Goal: Obtain resource: Download file/media

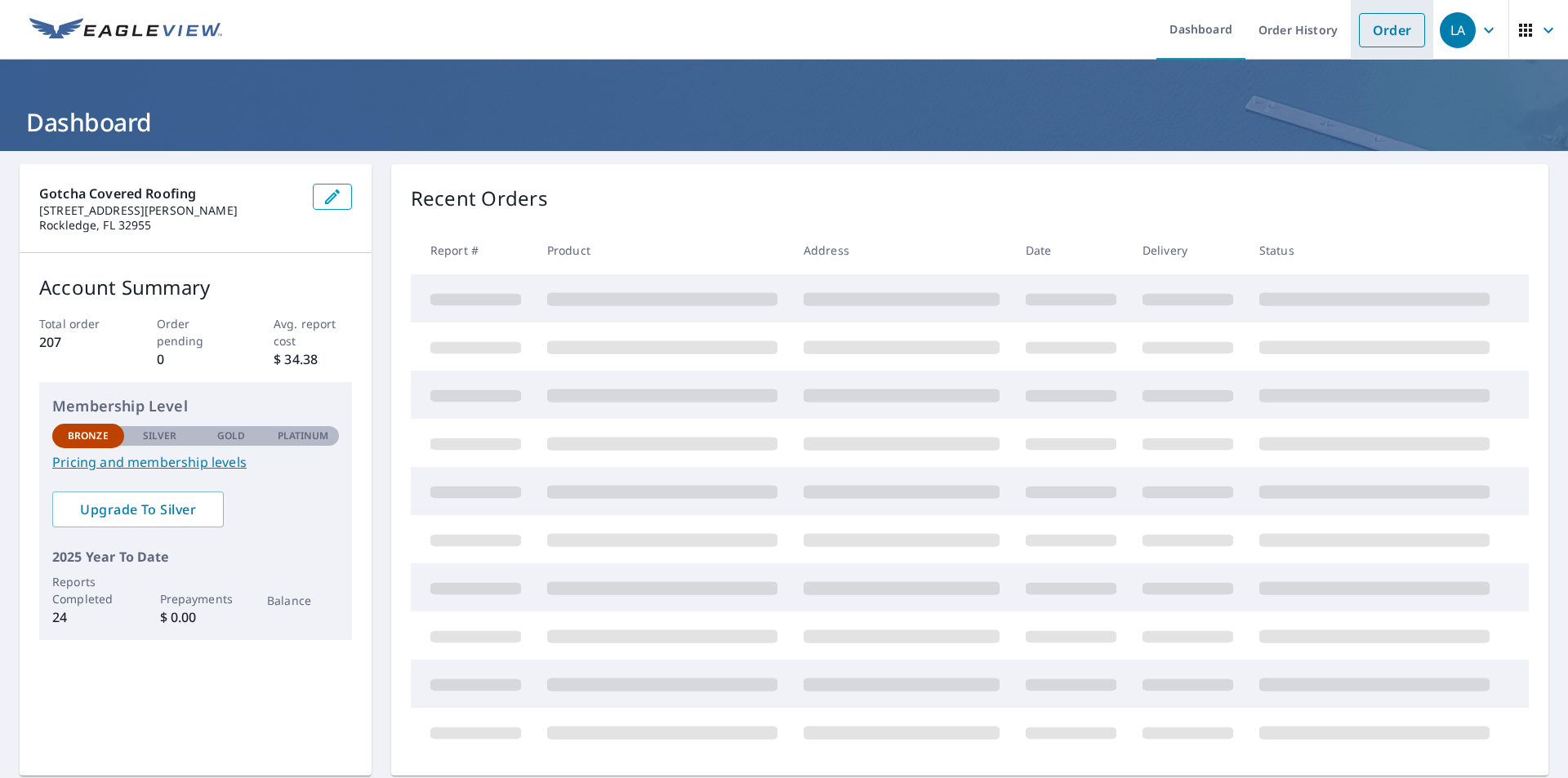
click at [1359, 43] on link "Order" at bounding box center [1392, 31] width 66 height 35
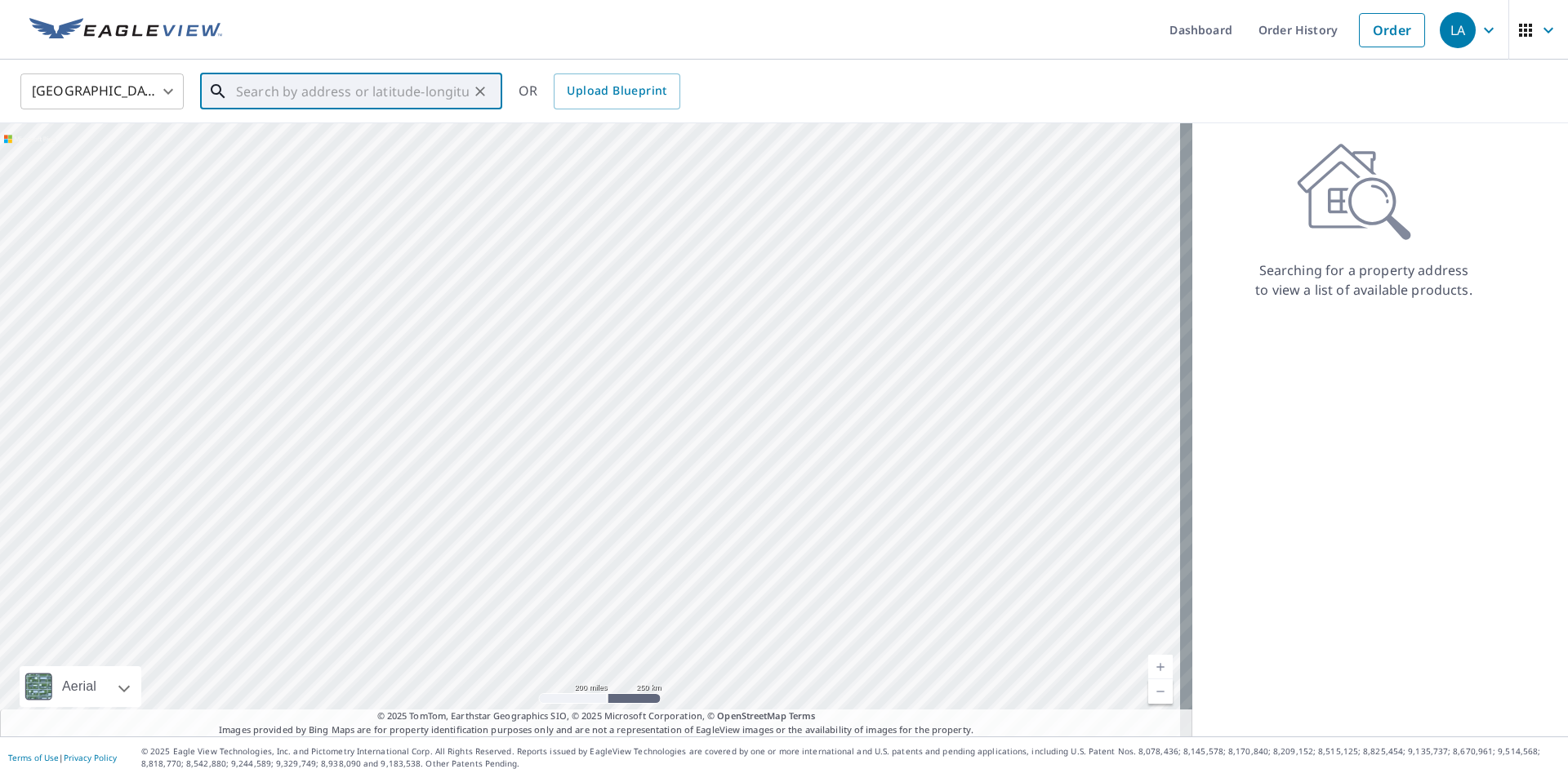
paste input "[STREET_ADDRESS]"
drag, startPoint x: 337, startPoint y: 143, endPoint x: 412, endPoint y: 138, distance: 75.2
click at [338, 143] on span "[STREET_ADDRESS]" at bounding box center [361, 139] width 256 height 19
type input "[STREET_ADDRESS]"
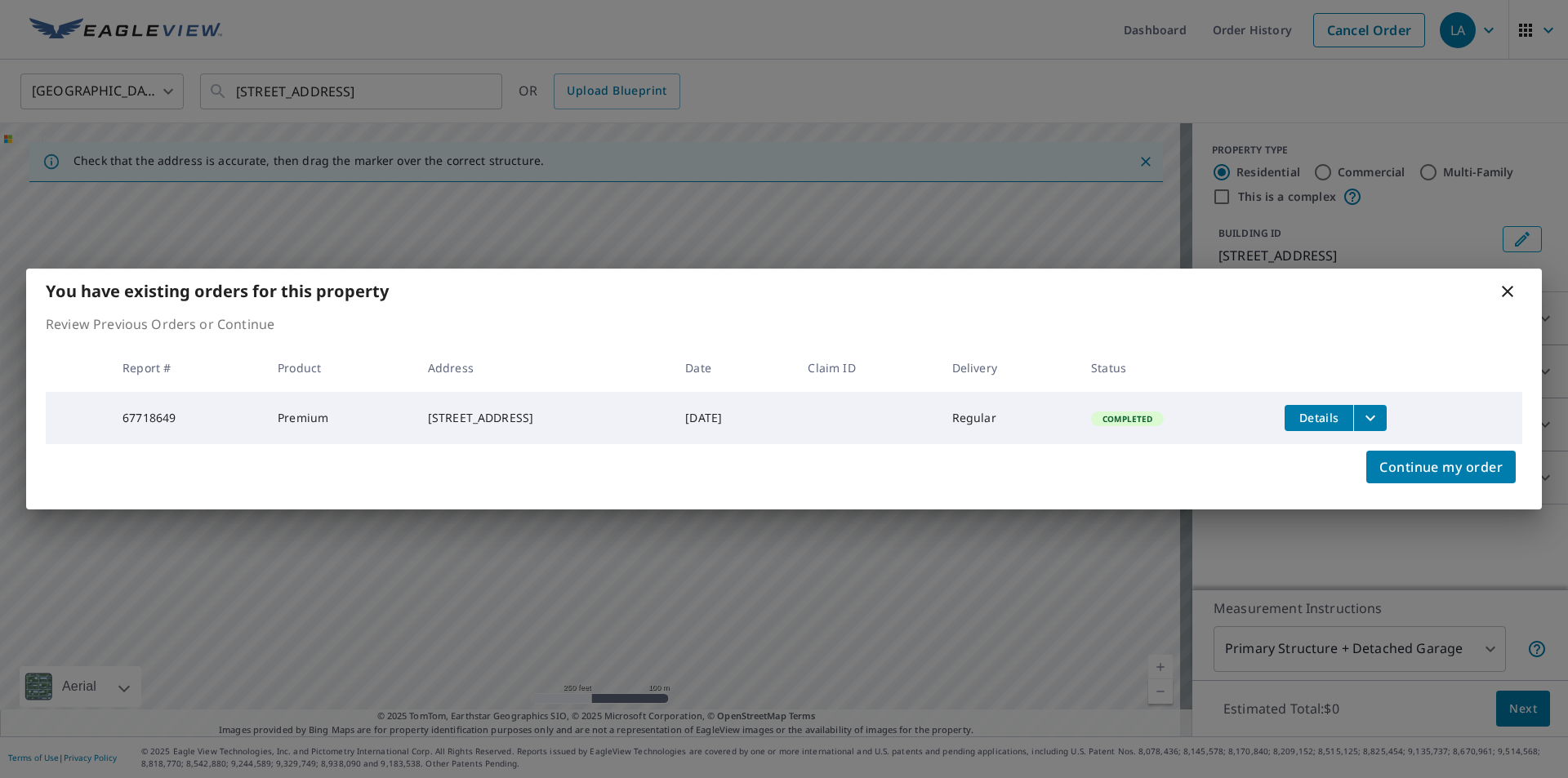
click at [1380, 410] on icon "filesDropdownBtn-67718649" at bounding box center [1371, 418] width 19 height 19
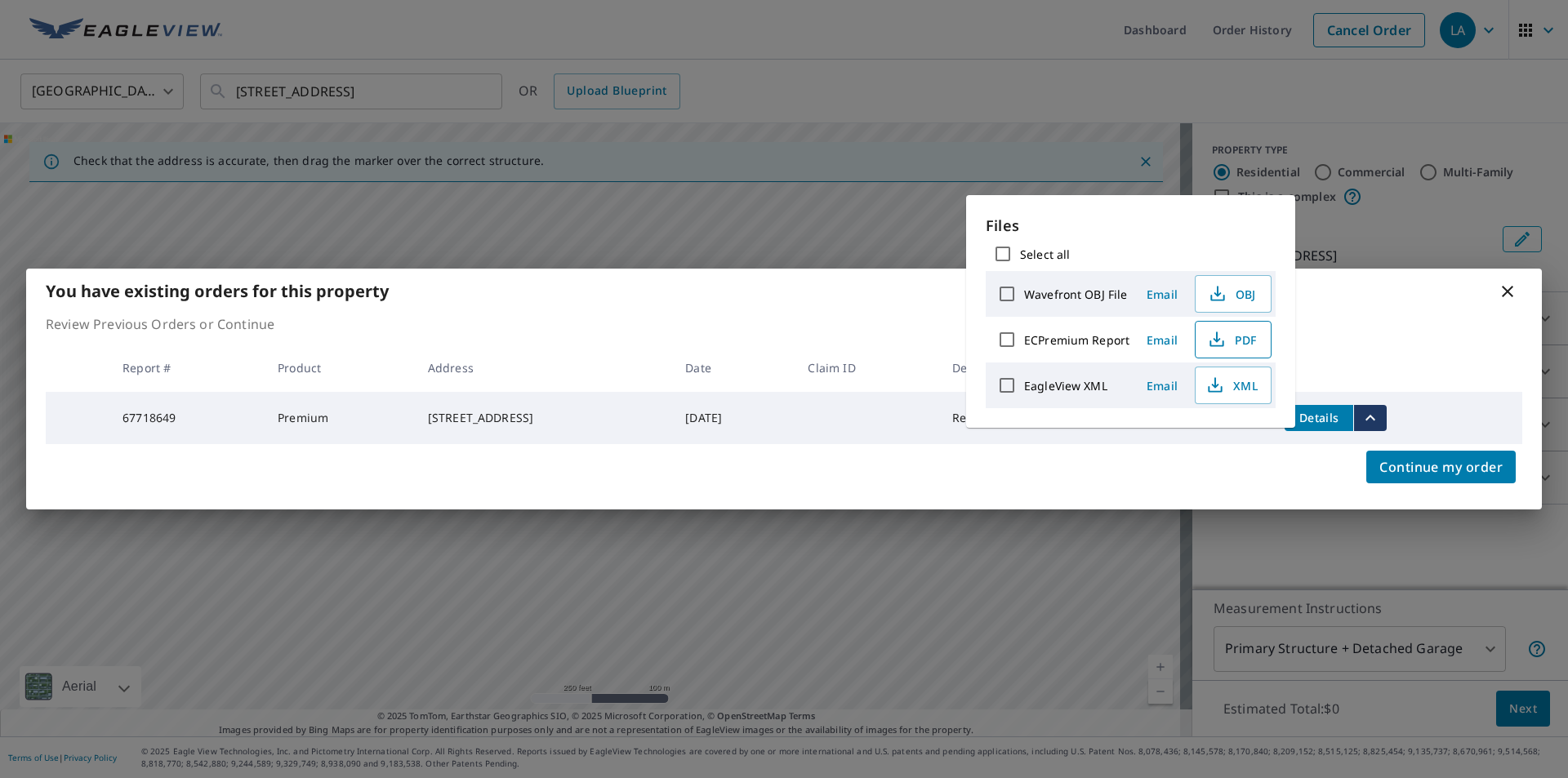
click at [1229, 344] on span "PDF" at bounding box center [1232, 340] width 52 height 19
drag, startPoint x: 1513, startPoint y: 288, endPoint x: 1509, endPoint y: 279, distance: 9.8
click at [1512, 288] on icon at bounding box center [1508, 292] width 19 height 19
